Goal: Task Accomplishment & Management: Manage account settings

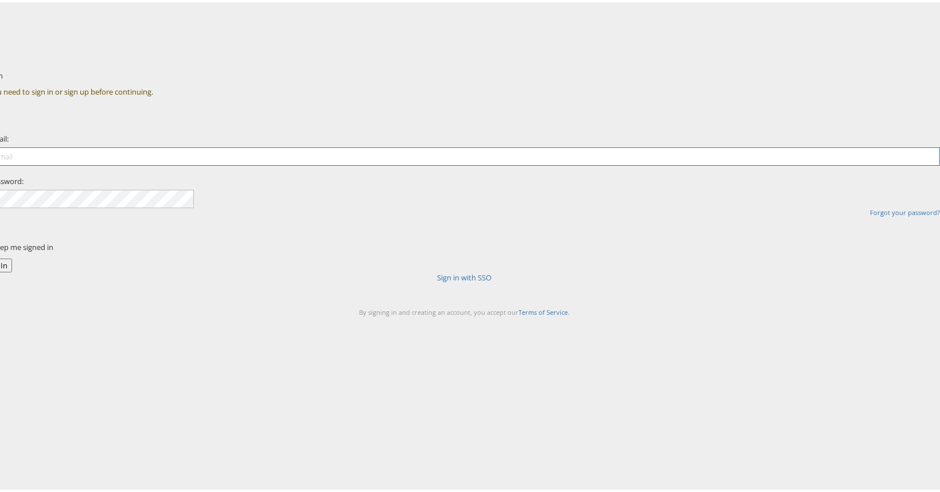
type input "[PERSON_NAME][EMAIL_ADDRESS][PERSON_NAME][DOMAIN_NAME]"
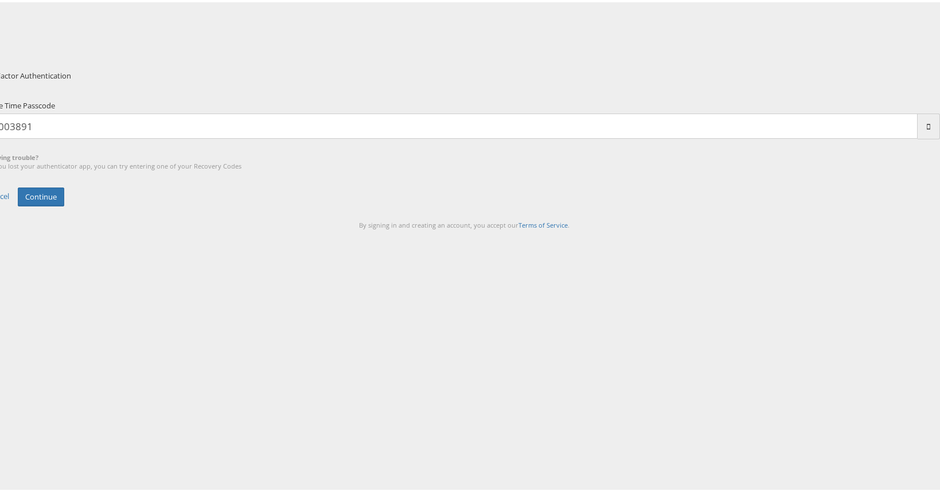
type input "003891"
click at [18, 185] on button "Continue" at bounding box center [41, 194] width 46 height 19
